Goal: Task Accomplishment & Management: Complete application form

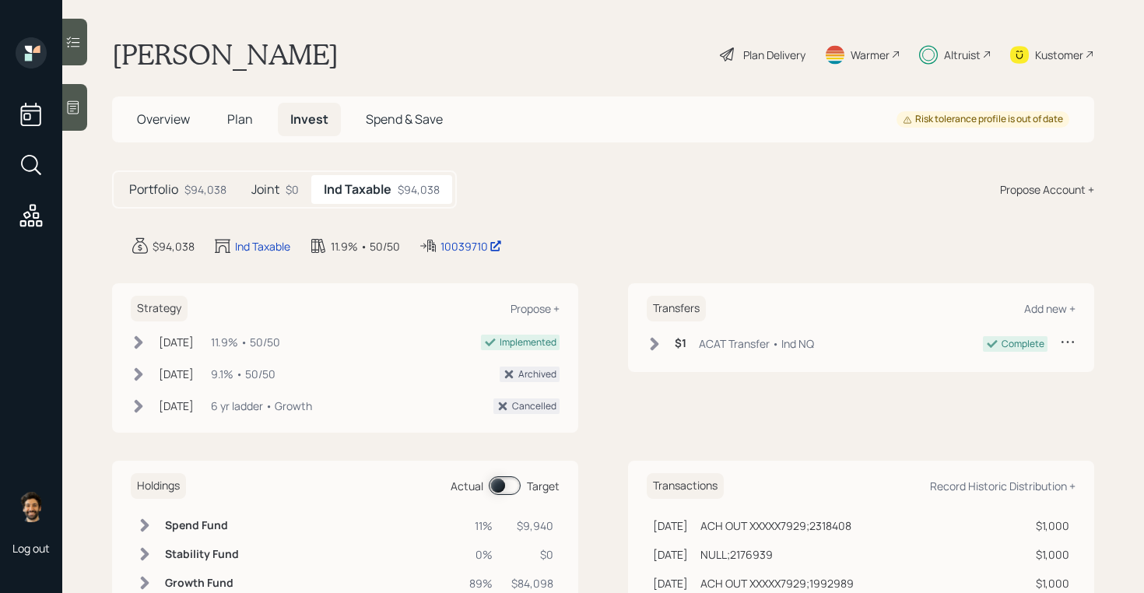
scroll to position [121, 0]
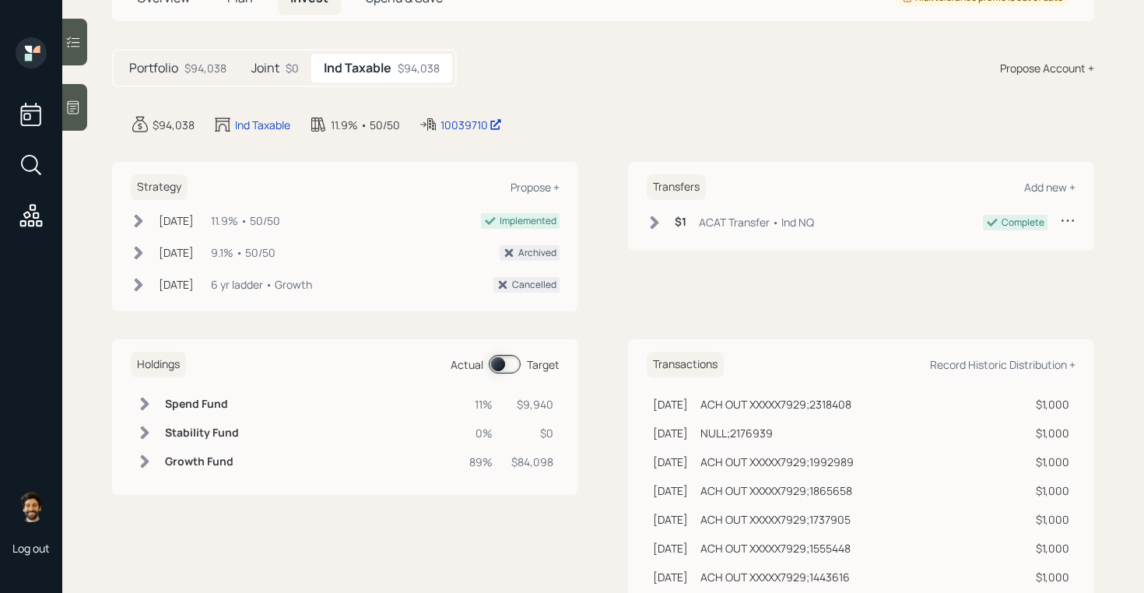
click at [504, 358] on span at bounding box center [505, 364] width 32 height 19
click at [504, 360] on span at bounding box center [505, 364] width 32 height 19
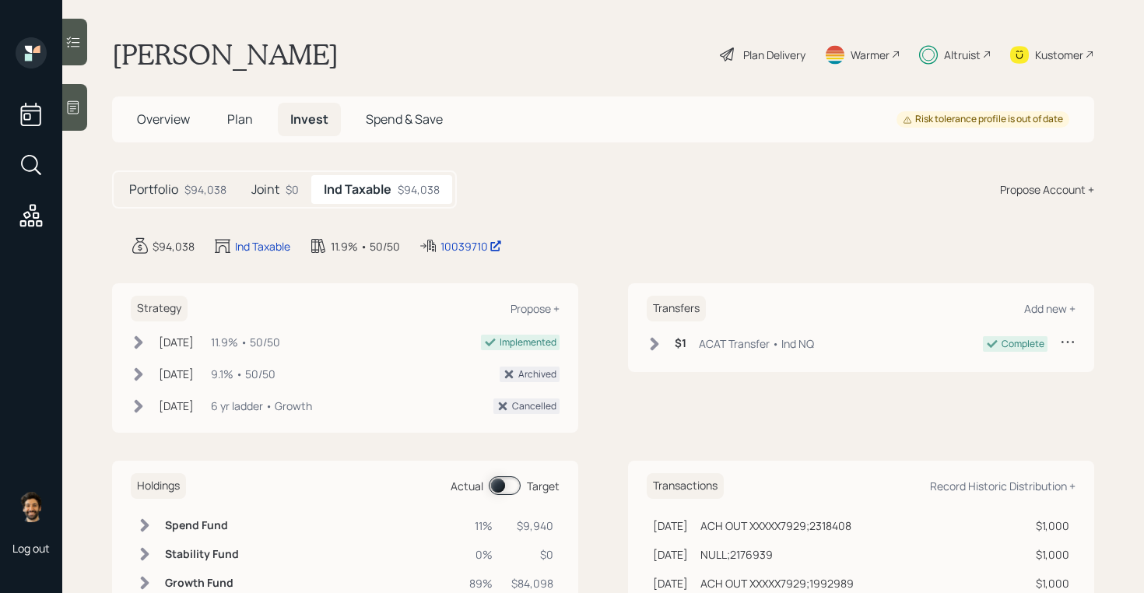
click at [952, 58] on div "Altruist" at bounding box center [962, 55] width 37 height 16
